Goal: Transaction & Acquisition: Purchase product/service

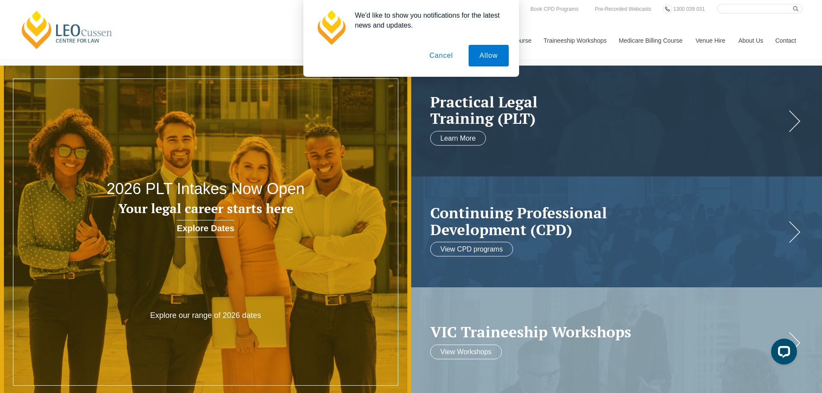
click at [442, 54] on button "Cancel" at bounding box center [441, 56] width 45 height 22
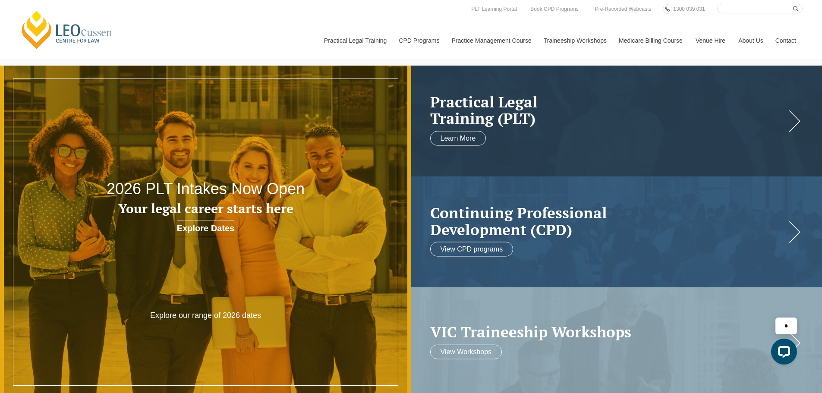
click at [54, 34] on link "[PERSON_NAME] Centre for Law" at bounding box center [66, 29] width 95 height 41
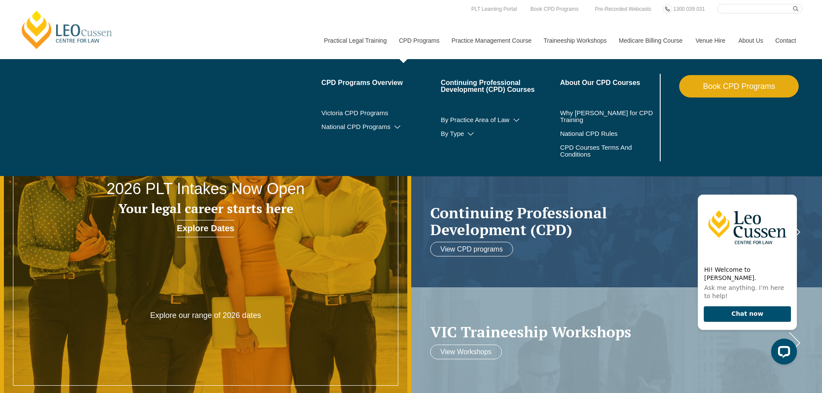
click at [715, 88] on link "Book CPD Programs" at bounding box center [739, 86] width 120 height 22
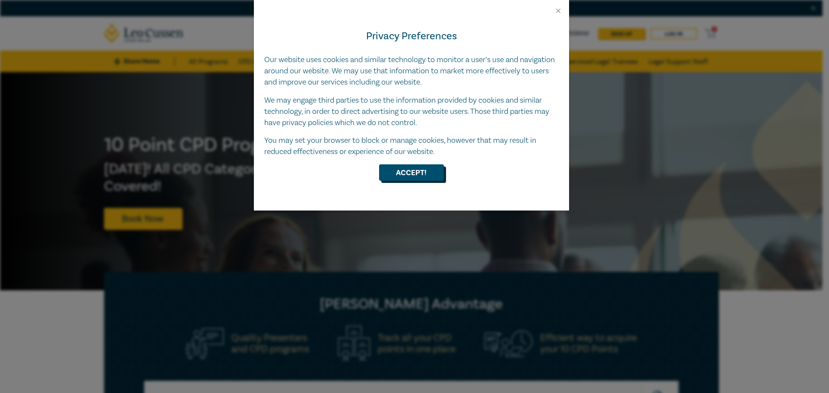
click at [397, 177] on button "Accept!" at bounding box center [411, 172] width 65 height 16
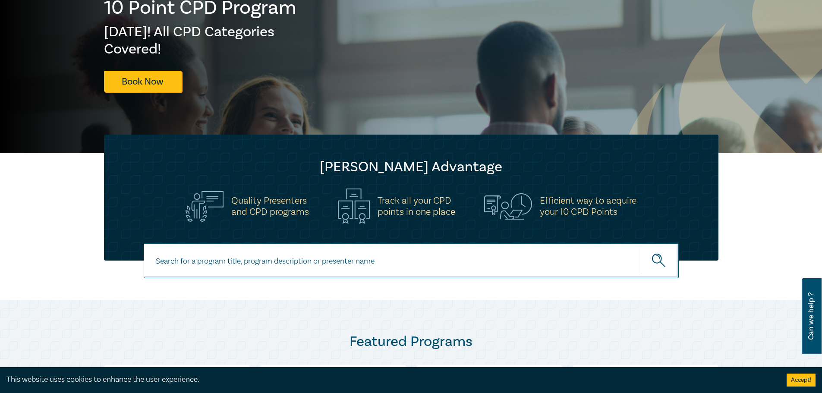
scroll to position [259, 0]
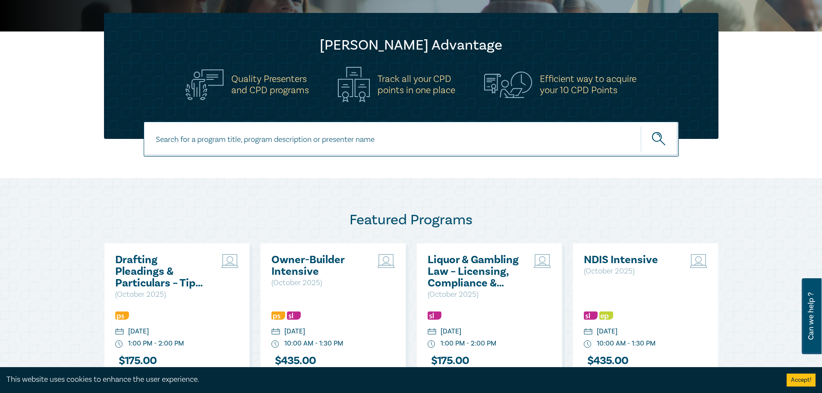
click at [299, 142] on input at bounding box center [411, 139] width 535 height 35
type input "conflicts of interest"
click at [641, 126] on button "submit" at bounding box center [660, 139] width 38 height 26
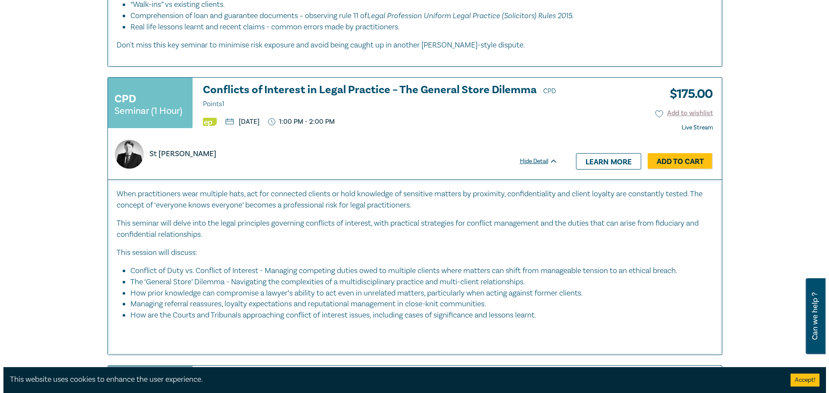
scroll to position [993, 0]
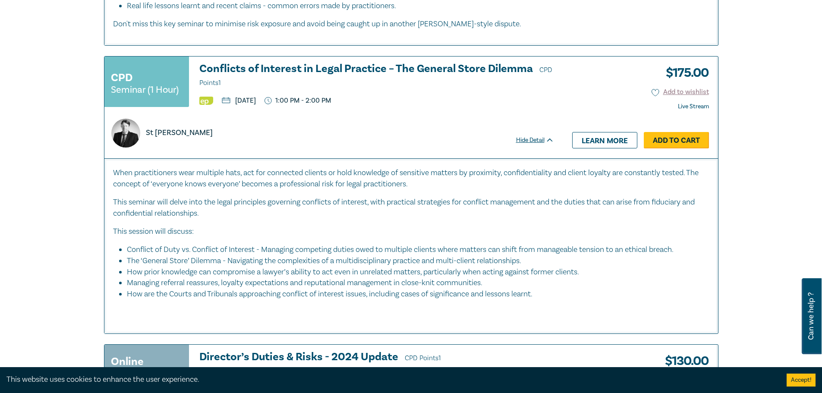
click at [676, 134] on link "Add to Cart" at bounding box center [676, 140] width 65 height 16
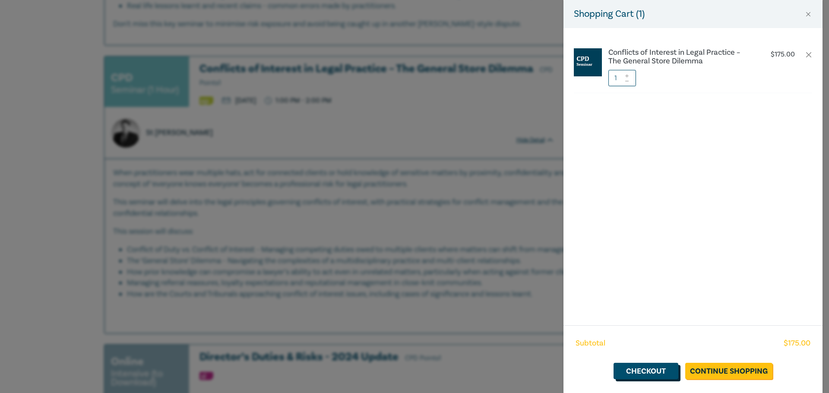
click at [651, 370] on link "Checkout" at bounding box center [645, 371] width 65 height 16
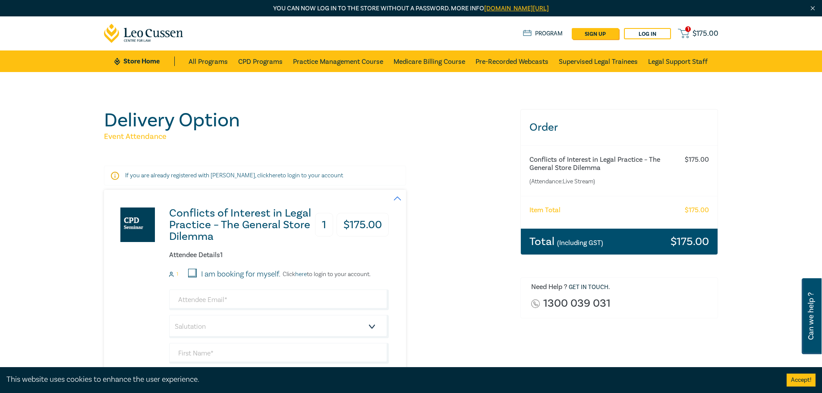
click at [284, 175] on p "If you are already registered with Leo Cussen, click here to login to your acco…" at bounding box center [255, 175] width 260 height 9
click at [336, 176] on p "If you are already registered with Leo Cussen, click here to login to your acco…" at bounding box center [255, 175] width 260 height 9
click at [269, 177] on link "here" at bounding box center [275, 176] width 12 height 8
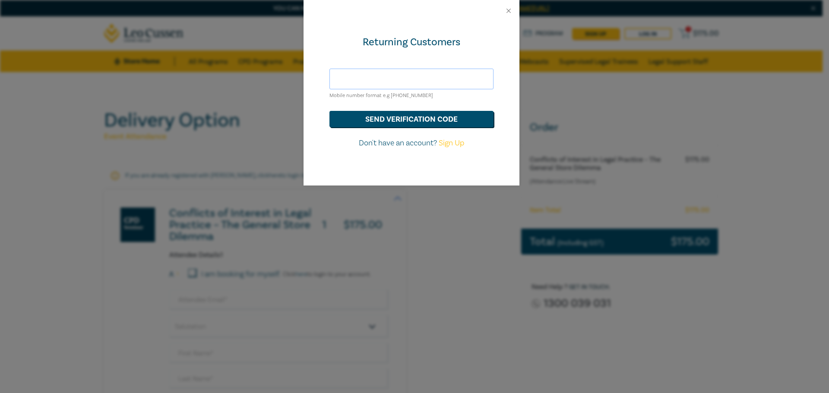
click at [357, 77] on input "text" at bounding box center [411, 79] width 164 height 21
click at [393, 121] on button "send verification code" at bounding box center [411, 119] width 164 height 16
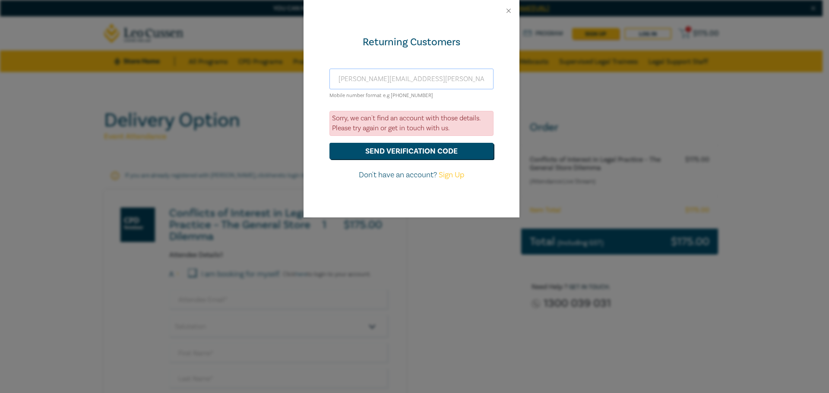
click at [436, 80] on input "chris.hill@hilladvisers.com.au" at bounding box center [411, 79] width 164 height 21
drag, startPoint x: 441, startPoint y: 78, endPoint x: 265, endPoint y: 78, distance: 176.6
click at [265, 78] on div "Returning Customers chris.hill@hilladvisers.com.au Mobile number format e.g +61…" at bounding box center [414, 196] width 829 height 393
type input "chris.hill@hilladvisers.com.au"
click at [376, 155] on button "send verification code" at bounding box center [411, 151] width 164 height 16
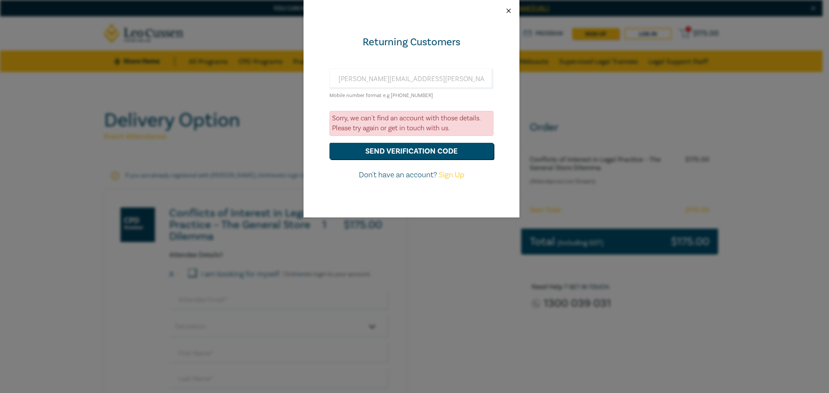
click at [510, 10] on button "Close" at bounding box center [509, 11] width 8 height 8
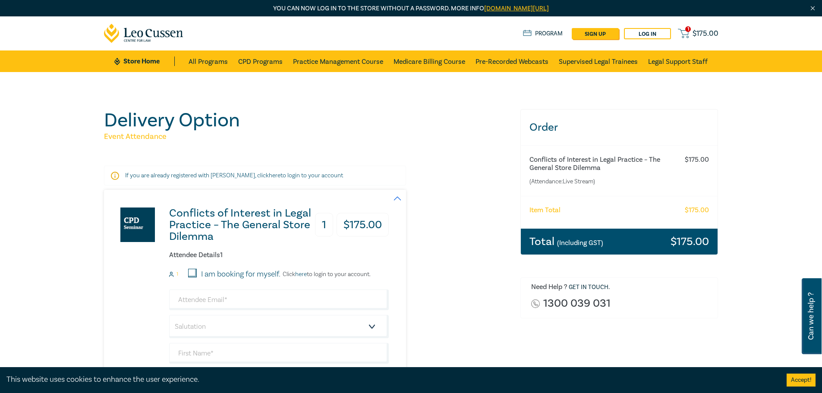
click at [78, 176] on div "Delivery Option Event Attendance If you are already registered with Leo Cussen,…" at bounding box center [411, 330] width 822 height 516
click at [307, 273] on link "here" at bounding box center [301, 275] width 12 height 8
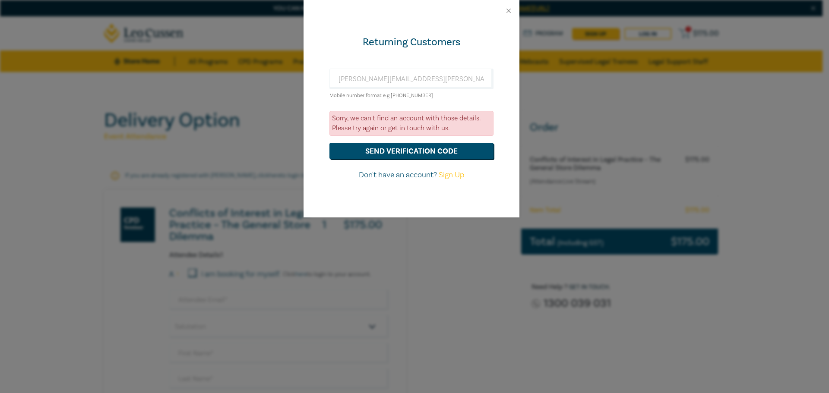
click at [379, 96] on small "Mobile number format e.g +61 000000000" at bounding box center [381, 95] width 104 height 6
click at [423, 84] on input "chris.hill@hilladvisers.com.au" at bounding box center [411, 79] width 164 height 21
drag, startPoint x: 432, startPoint y: 79, endPoint x: 340, endPoint y: 76, distance: 92.0
click at [340, 76] on input "chris.hill@hilladvisers.com.au" at bounding box center [411, 79] width 164 height 21
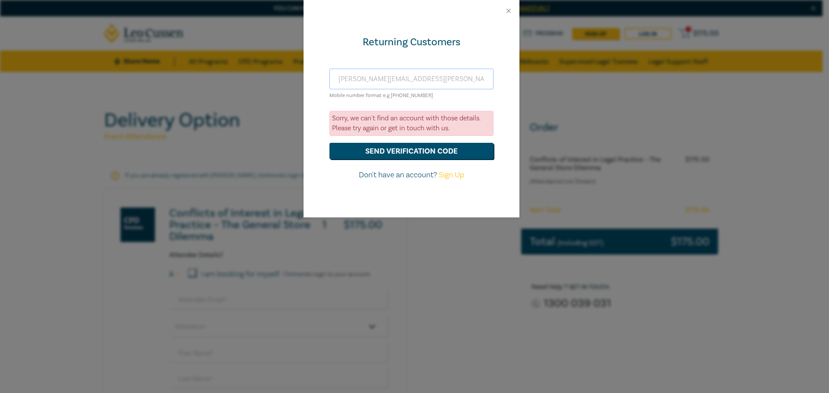
type input "c"
click at [509, 13] on button "Close" at bounding box center [509, 11] width 8 height 8
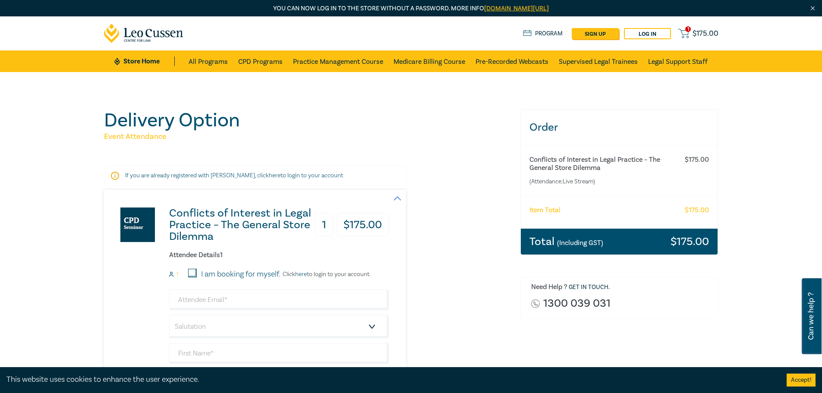
click at [88, 277] on div "Delivery Option Event Attendance If you are already registered with Leo Cussen,…" at bounding box center [411, 330] width 822 height 516
